Goal: Information Seeking & Learning: Learn about a topic

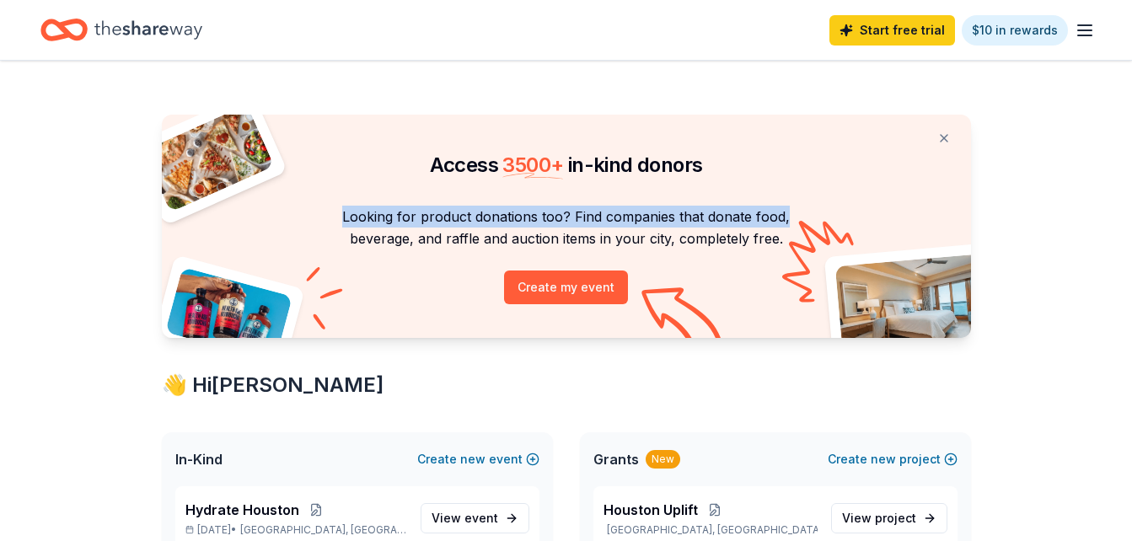
drag, startPoint x: 1131, startPoint y: 158, endPoint x: 1119, endPoint y: 204, distance: 47.8
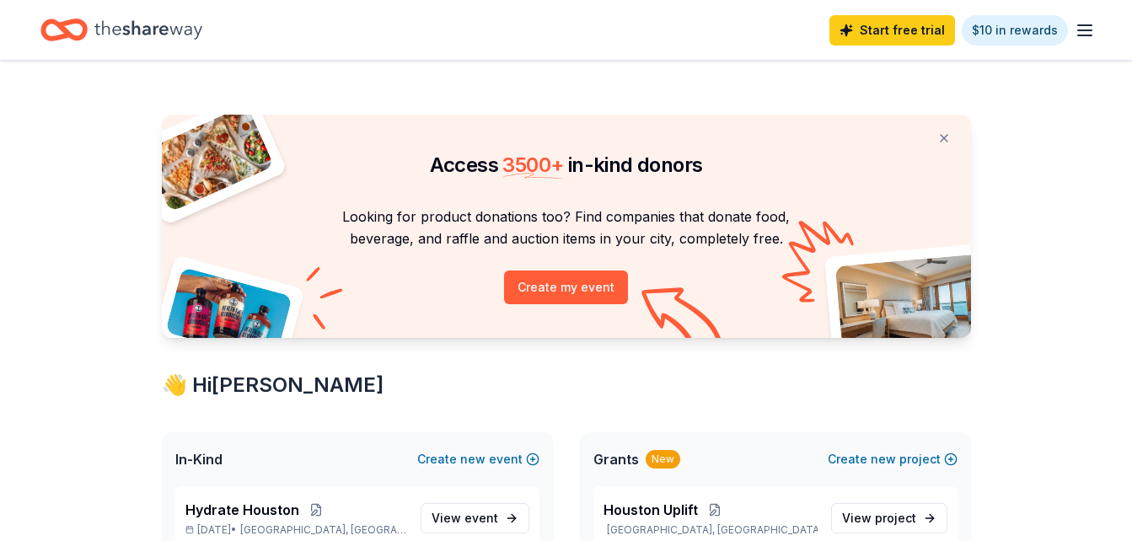
drag, startPoint x: 1119, startPoint y: 204, endPoint x: 1118, endPoint y: 276, distance: 72.5
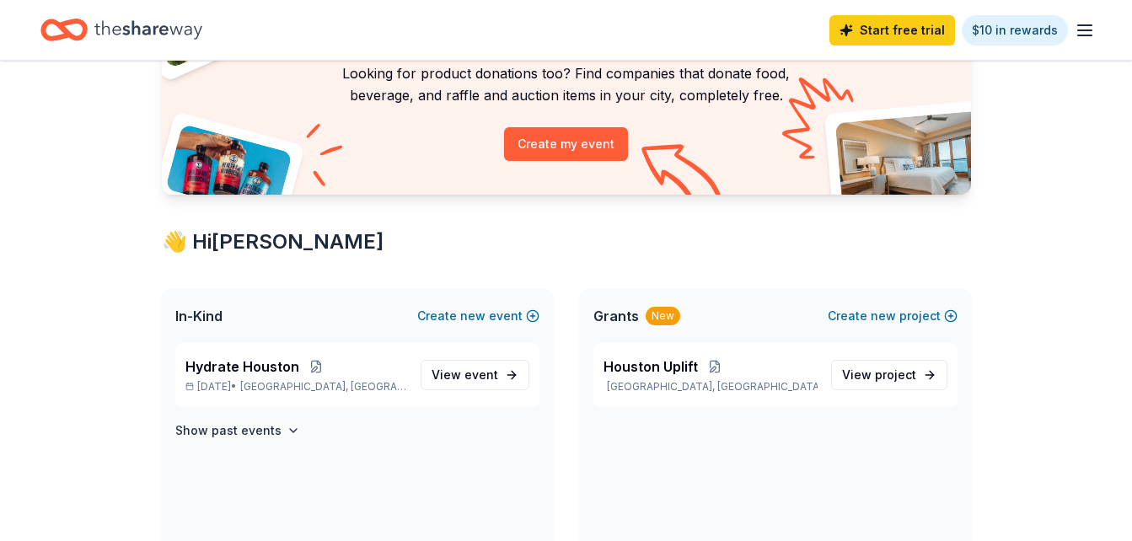
scroll to position [155, 0]
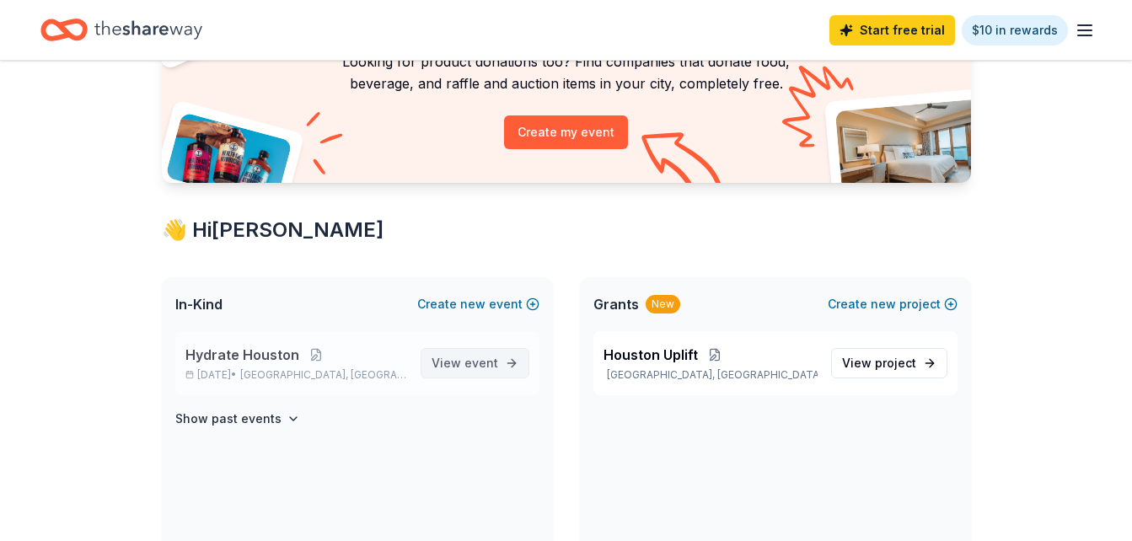
click at [494, 370] on span "View event" at bounding box center [465, 363] width 67 height 20
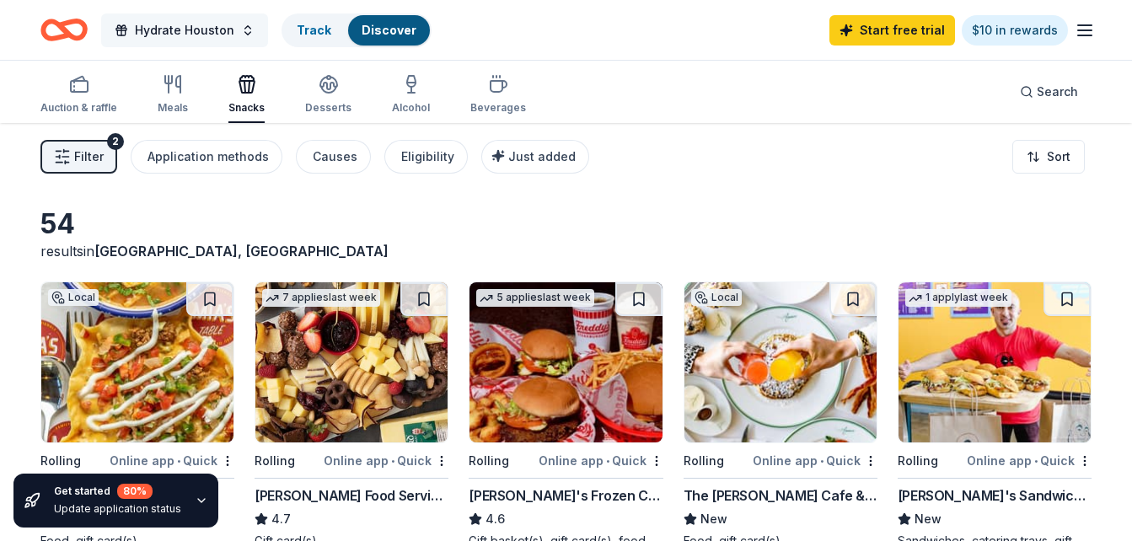
click at [169, 31] on span "Hydrate Houston" at bounding box center [184, 30] width 99 height 20
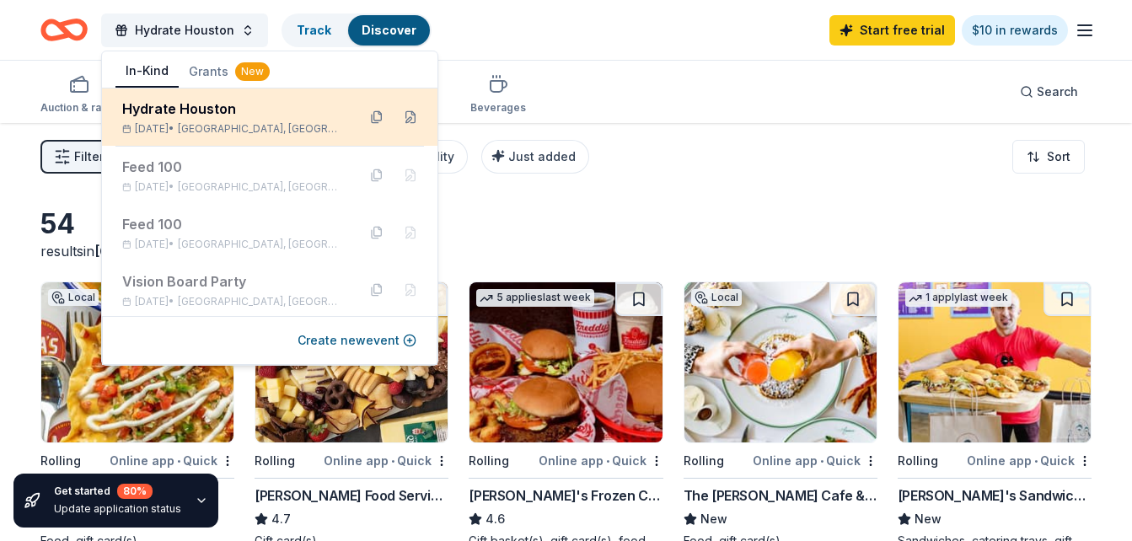
drag, startPoint x: 188, startPoint y: 132, endPoint x: 187, endPoint y: 114, distance: 18.6
click at [187, 114] on div "Hydrate Houston Aug 30, 2025 • Houston, TX" at bounding box center [232, 117] width 221 height 37
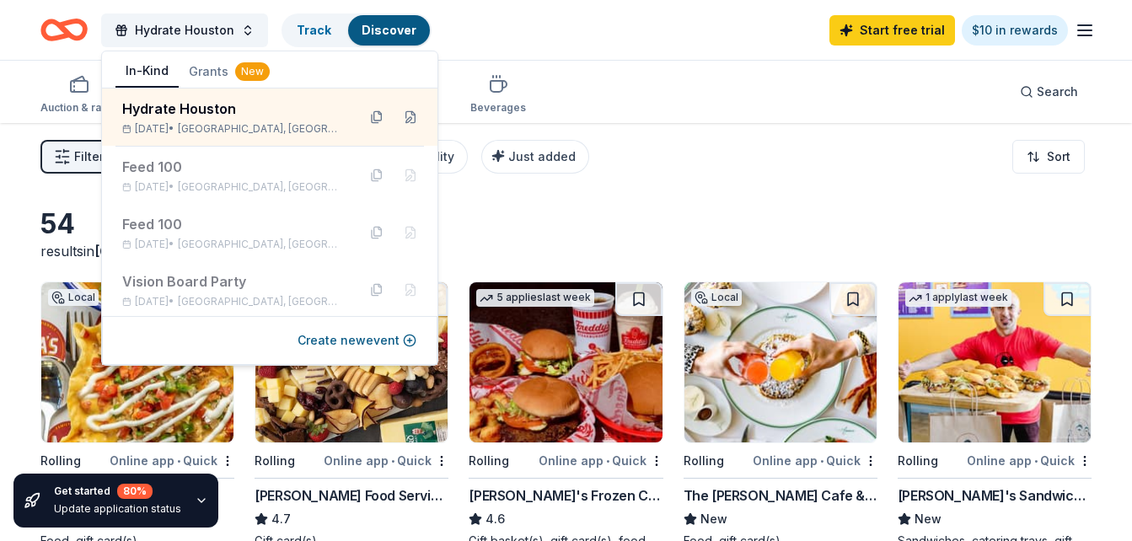
drag, startPoint x: 187, startPoint y: 114, endPoint x: 435, endPoint y: 56, distance: 254.3
click at [435, 56] on body "Hydrate Houston Track Discover Start free trial $10 in rewards Auction & raffle…" at bounding box center [566, 270] width 1132 height 541
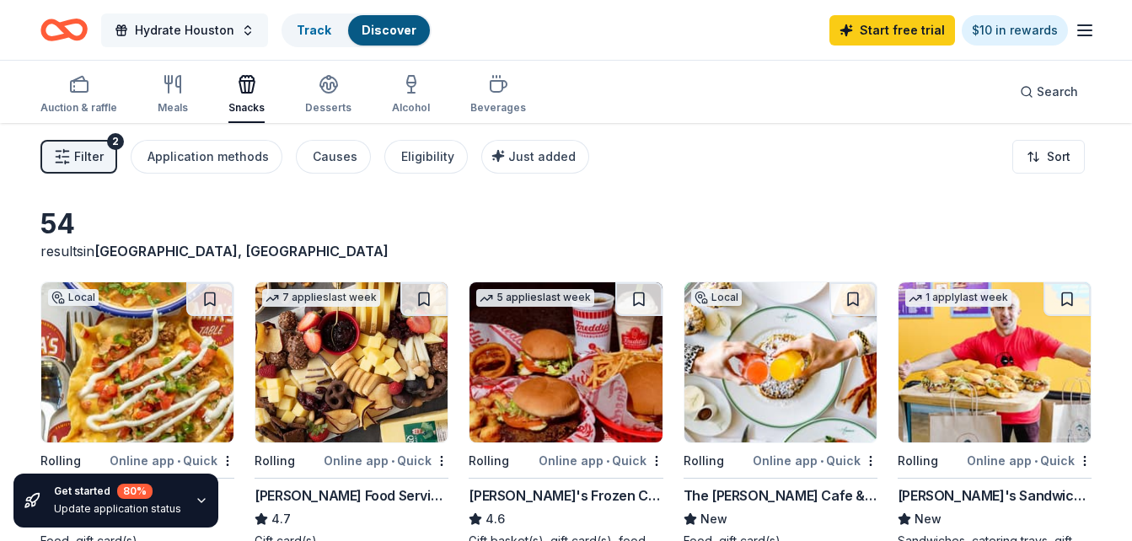
drag, startPoint x: 218, startPoint y: 52, endPoint x: 213, endPoint y: 44, distance: 9.8
click at [213, 44] on div "Hydrate Houston Track Discover Start free trial $10 in rewards" at bounding box center [566, 30] width 1132 height 60
click at [213, 44] on button "Hydrate Houston" at bounding box center [184, 30] width 167 height 34
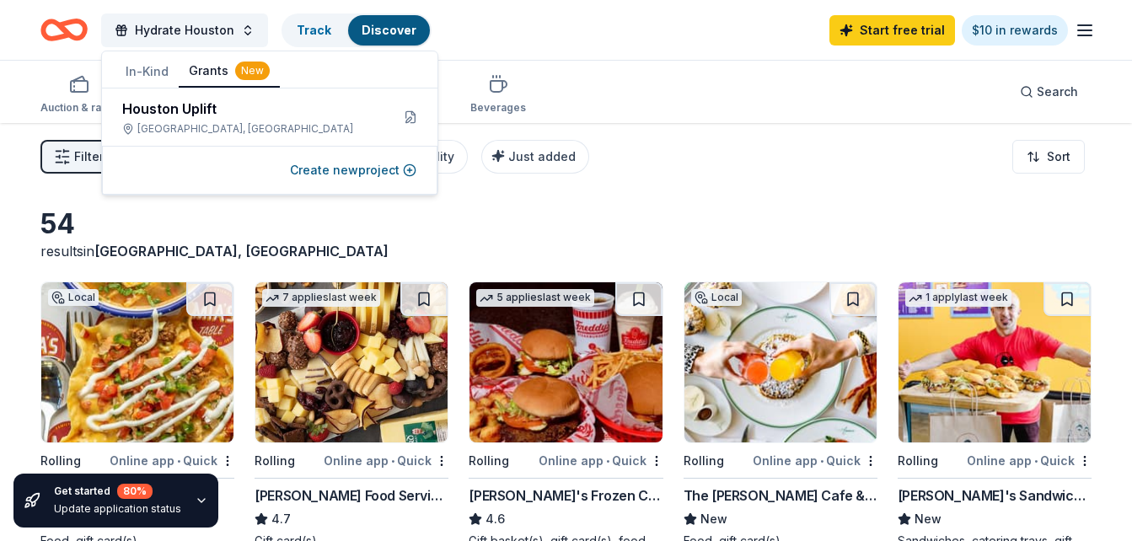
click at [215, 78] on button "Grants New" at bounding box center [229, 72] width 101 height 32
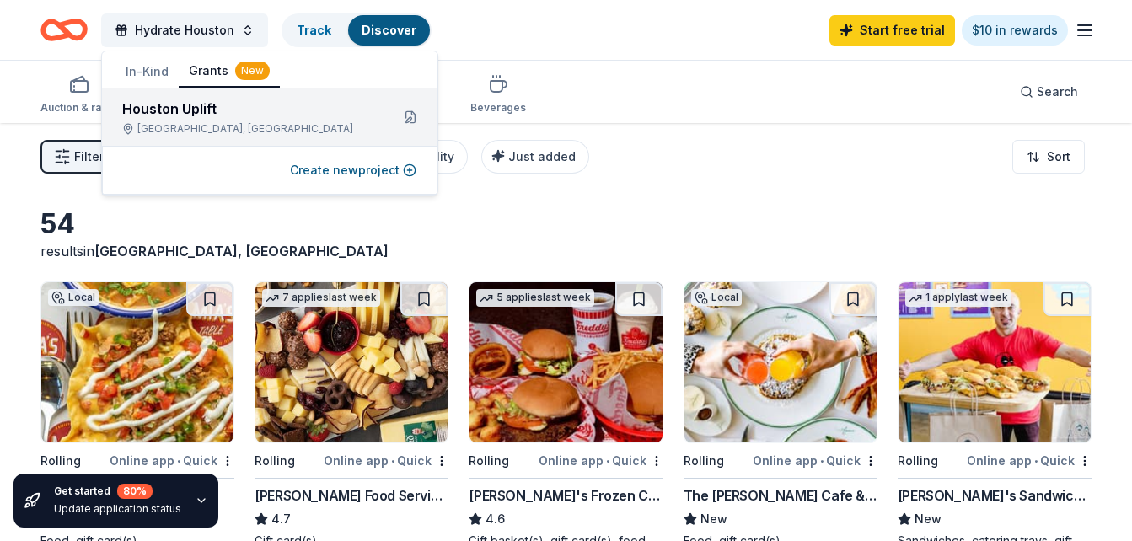
click at [218, 111] on div "Houston Uplift" at bounding box center [249, 109] width 255 height 20
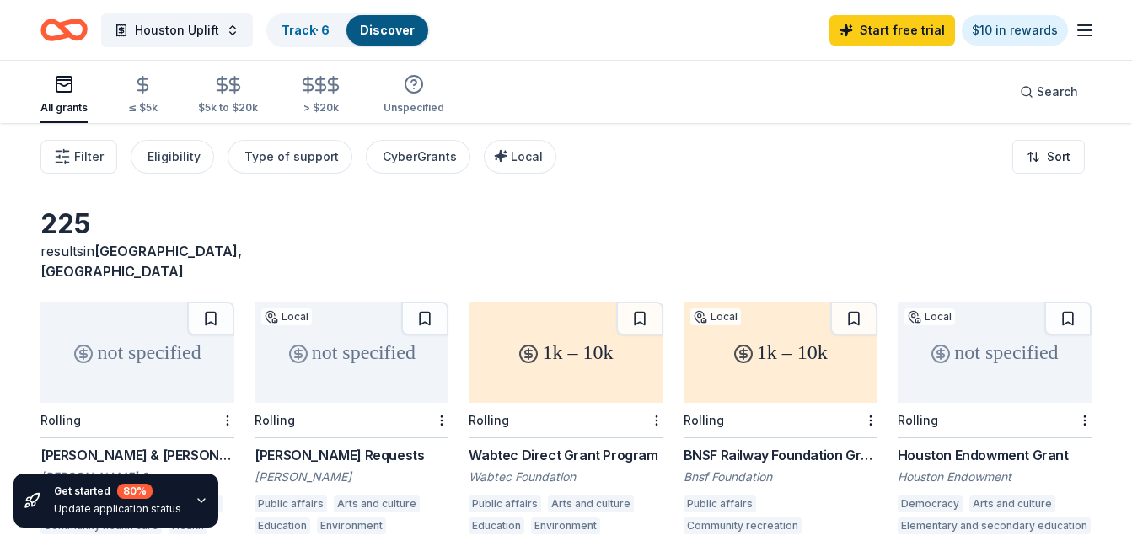
drag, startPoint x: 698, startPoint y: 163, endPoint x: 654, endPoint y: 142, distance: 48.6
click at [654, 142] on div "Filter Eligibility Type of support CyberGrants Local Sort" at bounding box center [566, 156] width 1132 height 67
click at [1043, 83] on button "Search" at bounding box center [1048, 92] width 85 height 34
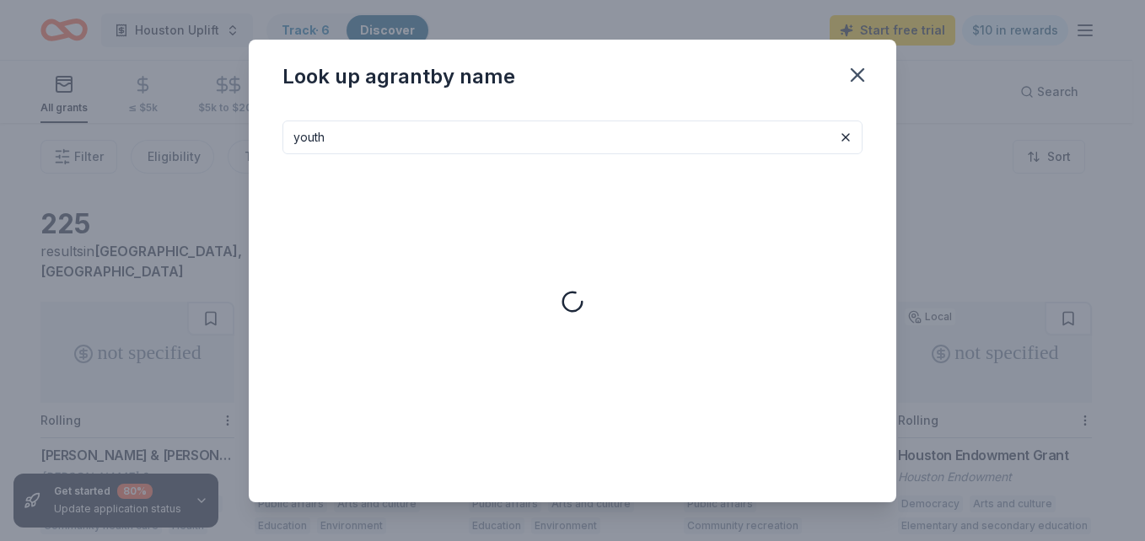
type input "youth"
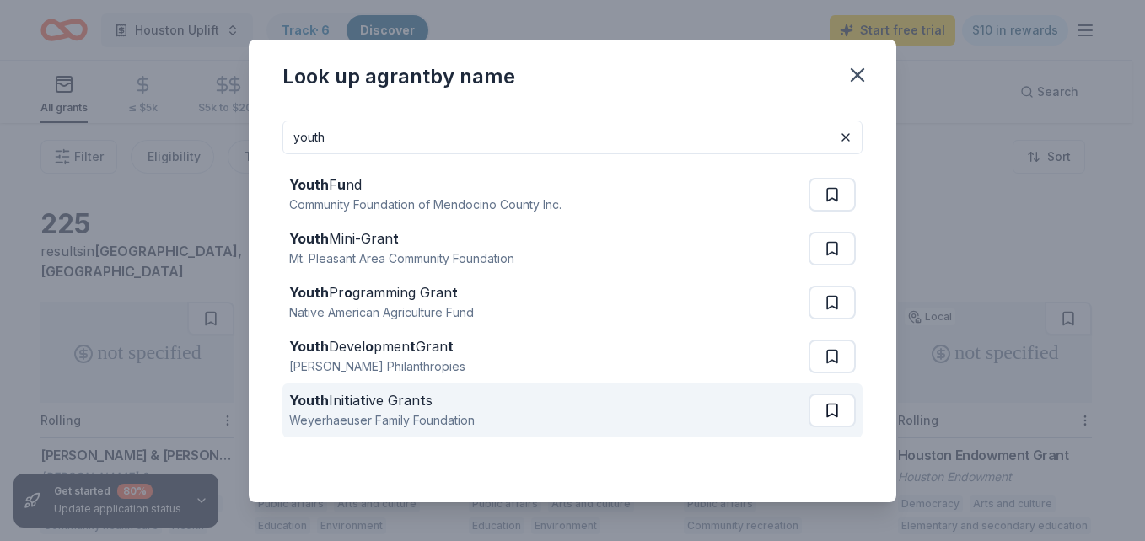
click at [826, 212] on button at bounding box center [831, 195] width 47 height 34
click at [340, 383] on div "Youth Ini t ia t ive Gran t s Weyerhaeuser Family Foundation" at bounding box center [550, 410] width 523 height 54
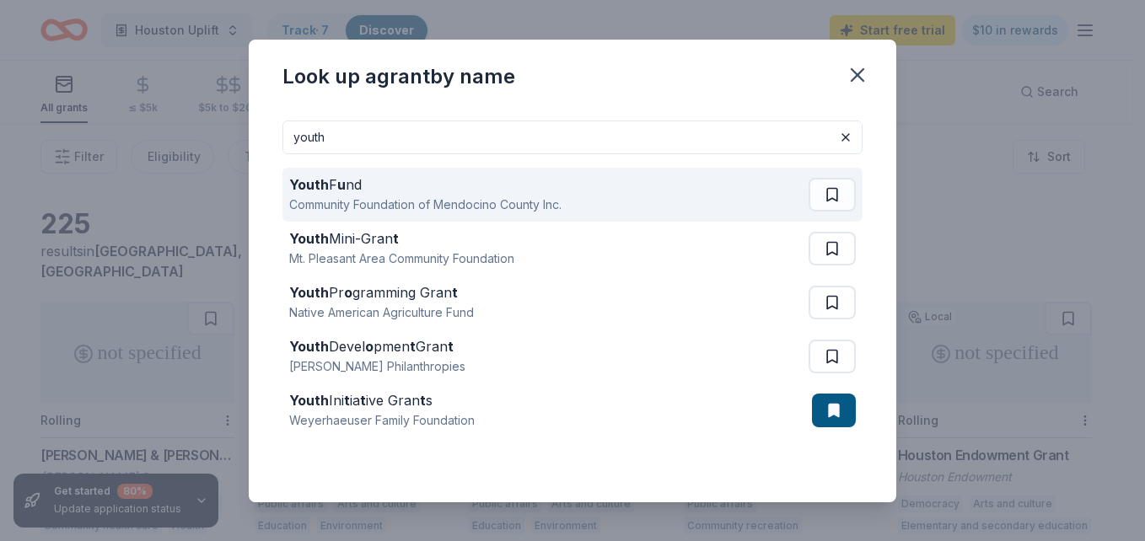
click at [364, 196] on div "Community Foundation of Mendocino County Inc." at bounding box center [425, 205] width 272 height 20
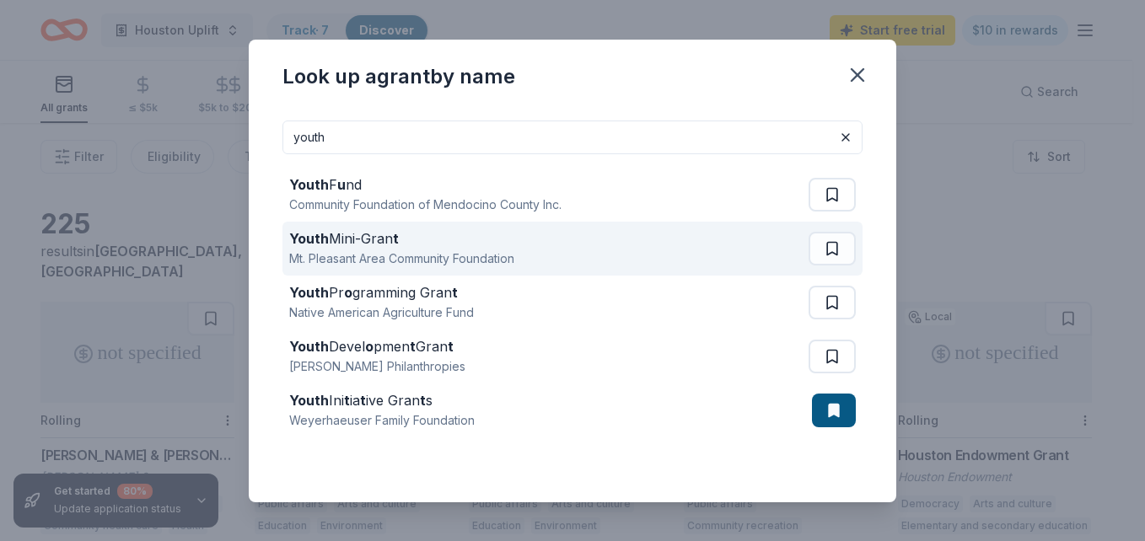
click at [383, 236] on div "Youth Mini-Gran t" at bounding box center [401, 238] width 225 height 20
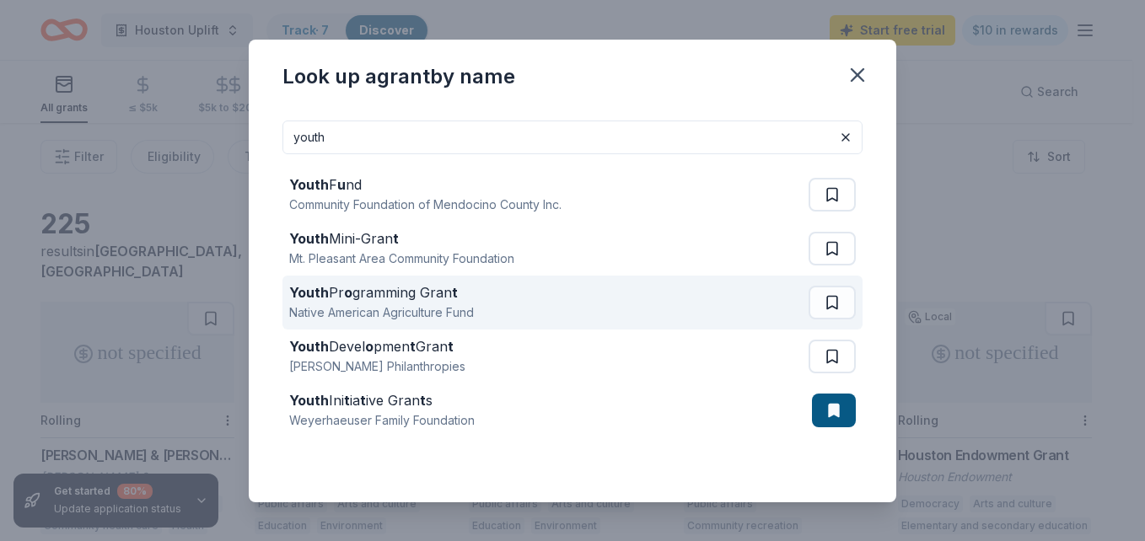
click at [324, 287] on strong "Youth" at bounding box center [309, 292] width 40 height 17
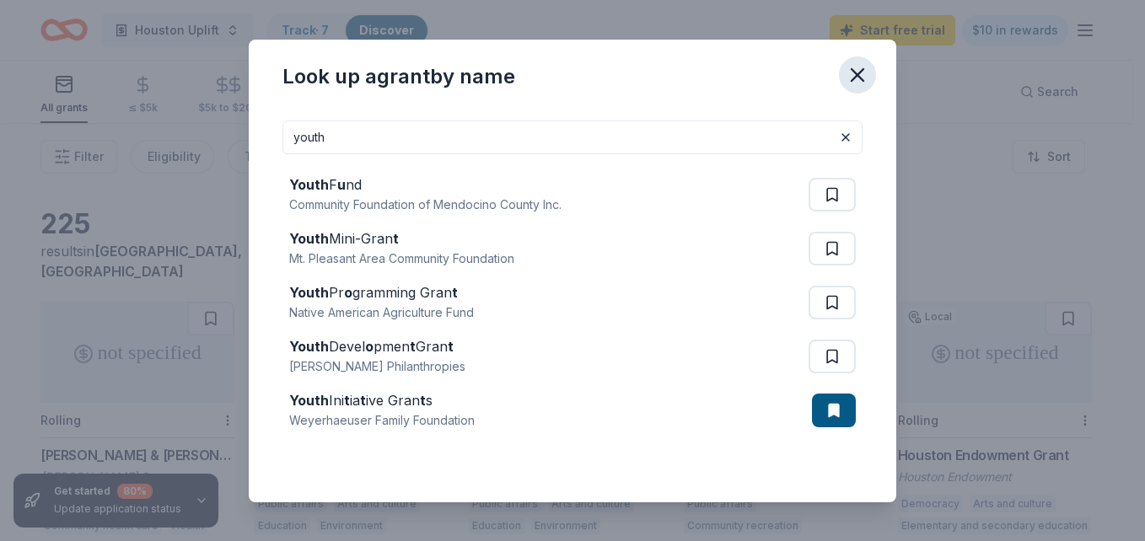
click at [857, 72] on icon "button" at bounding box center [857, 75] width 24 height 24
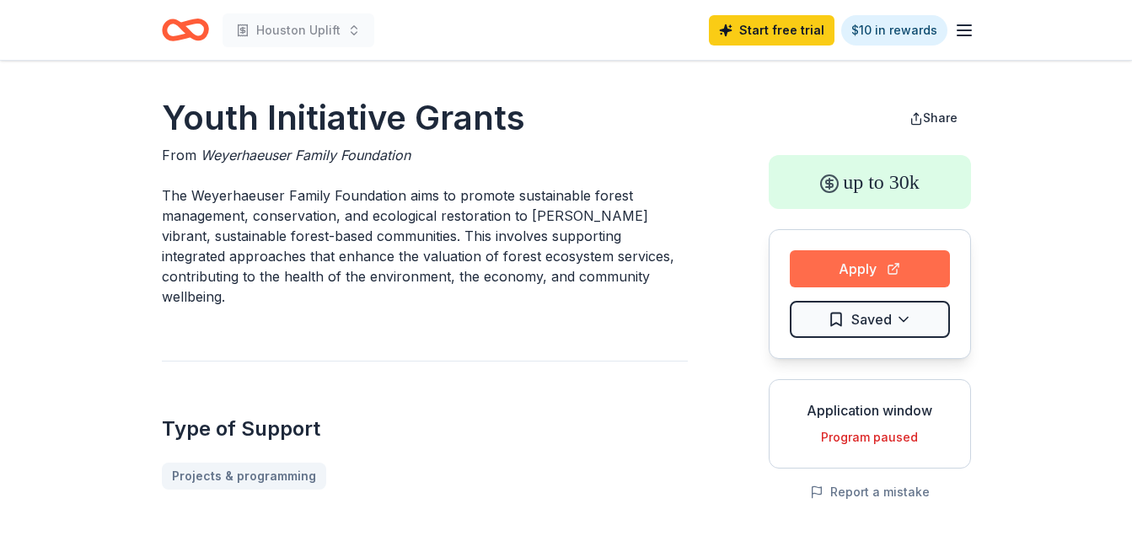
click at [836, 275] on button "Apply" at bounding box center [870, 268] width 160 height 37
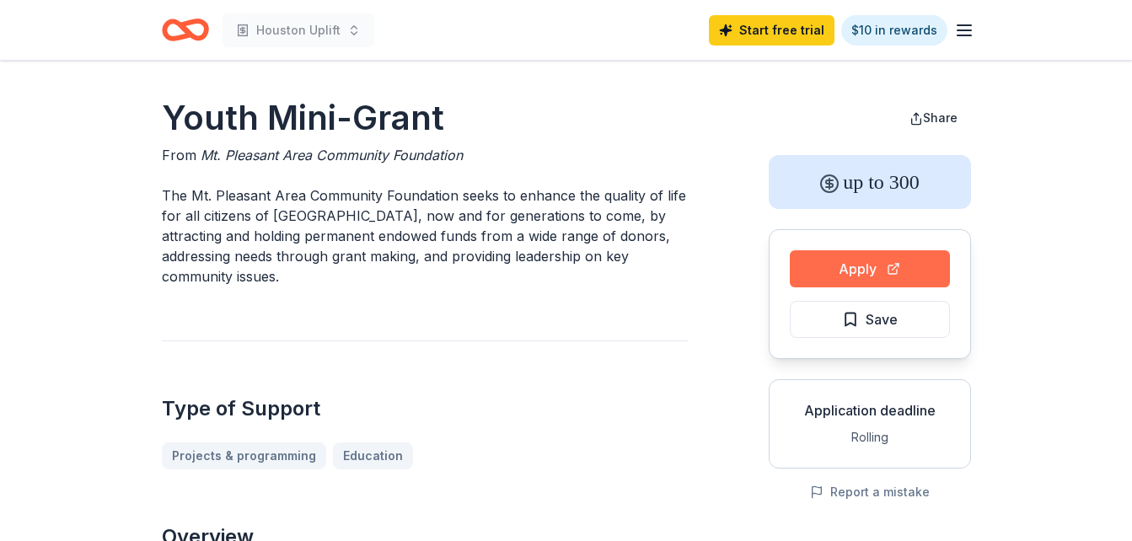
click at [815, 275] on button "Apply" at bounding box center [870, 268] width 160 height 37
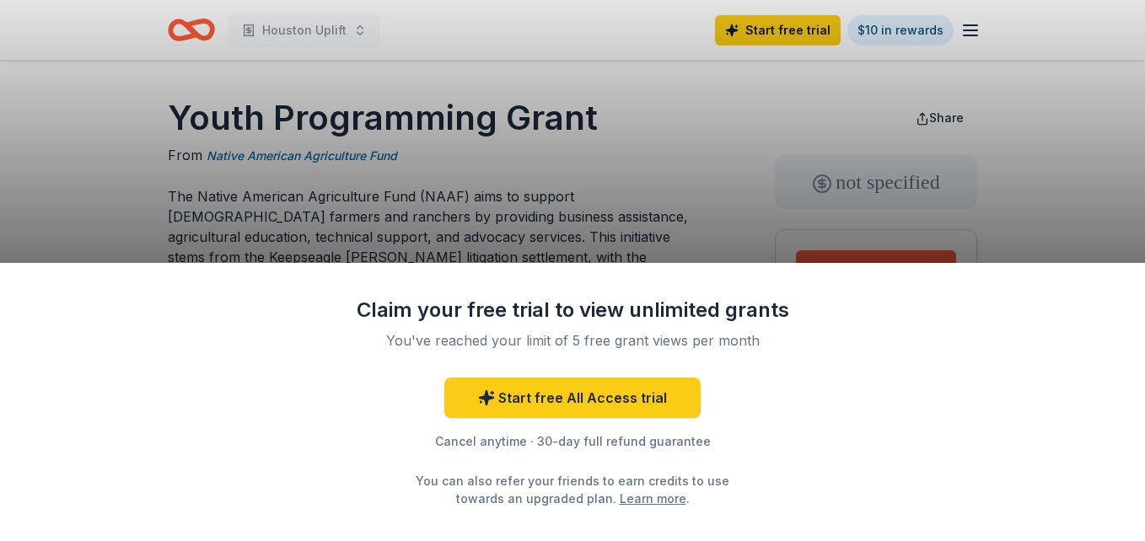
click at [635, 240] on div "Claim your free trial to view unlimited grants You've reached your limit of 5 f…" at bounding box center [572, 270] width 1145 height 541
drag, startPoint x: 707, startPoint y: 318, endPoint x: 700, endPoint y: 330, distance: 14.3
click at [700, 329] on div "Claim your free trial to view unlimited grants You've reached your limit of 5 f…" at bounding box center [572, 402] width 438 height 211
drag, startPoint x: 1144, startPoint y: 110, endPoint x: 1074, endPoint y: 191, distance: 107.0
click at [1118, 163] on div "Claim your free trial to view unlimited grants You've reached your limit of 5 f…" at bounding box center [572, 270] width 1145 height 541
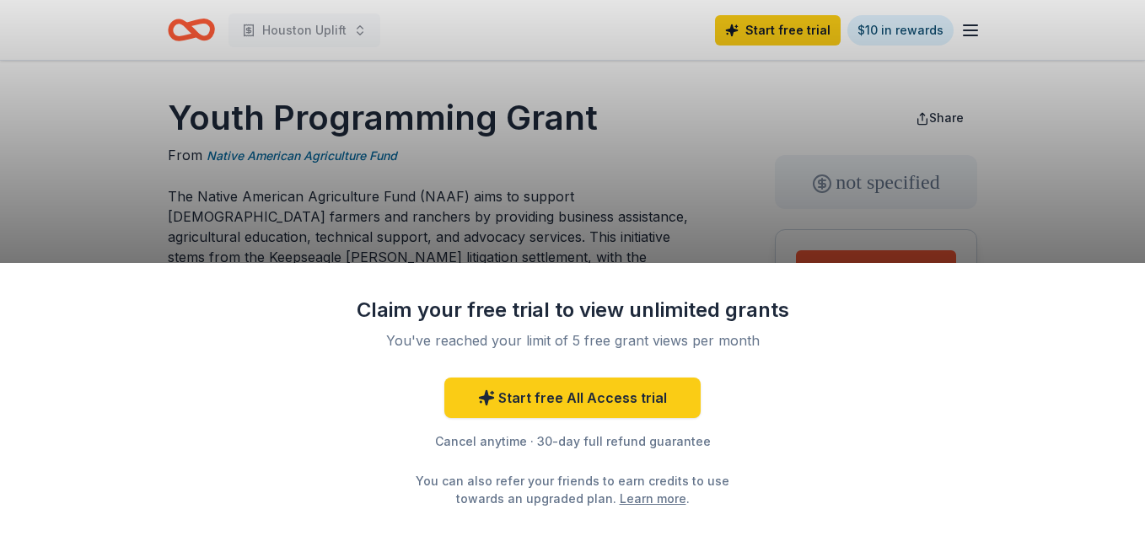
drag, startPoint x: 998, startPoint y: 187, endPoint x: 990, endPoint y: 178, distance: 12.0
click at [990, 178] on div "Claim your free trial to view unlimited grants You've reached your limit of 5 f…" at bounding box center [572, 270] width 1145 height 541
